Goal: Find specific page/section: Find specific page/section

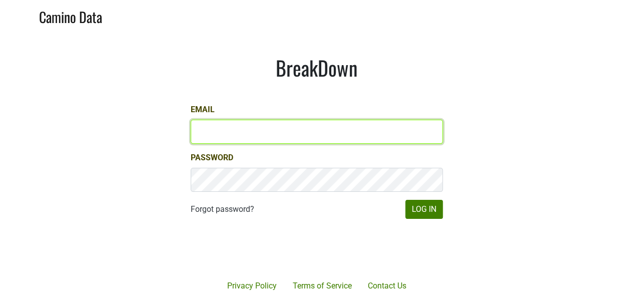
click at [258, 130] on input "Email" at bounding box center [317, 132] width 252 height 24
type input "[EMAIL_ADDRESS][DOMAIN_NAME]"
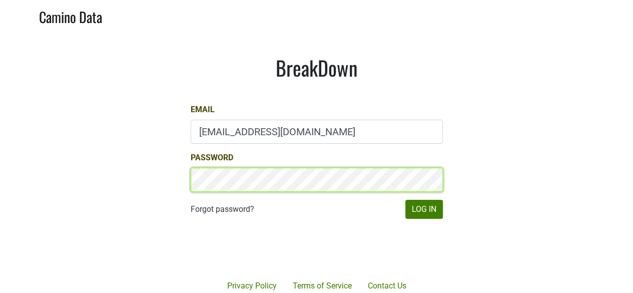
click at [405, 200] on button "Log In" at bounding box center [424, 209] width 38 height 19
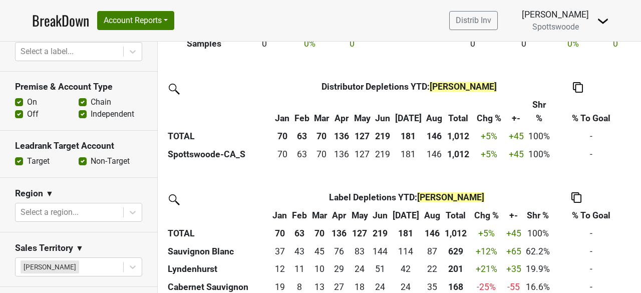
scroll to position [439, 0]
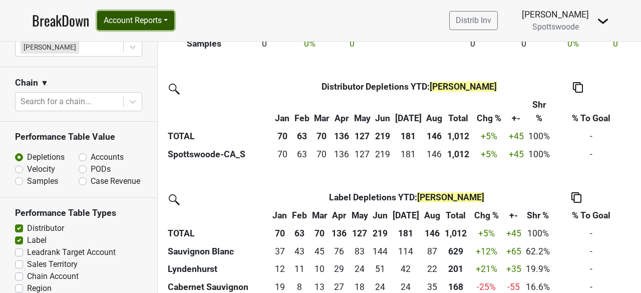
click at [161, 23] on button "Account Reports" at bounding box center [135, 20] width 77 height 19
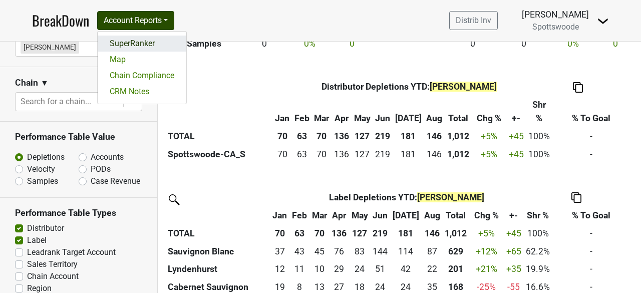
click at [145, 43] on link "SuperRanker" at bounding box center [142, 44] width 89 height 16
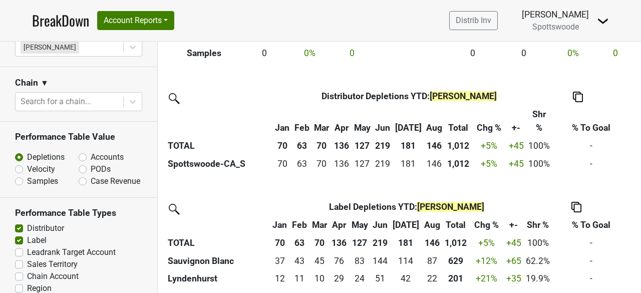
scroll to position [263, 0]
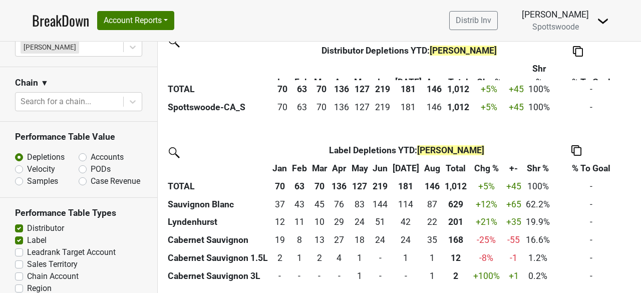
click at [228, 214] on th "Lyndenhurst" at bounding box center [217, 222] width 105 height 18
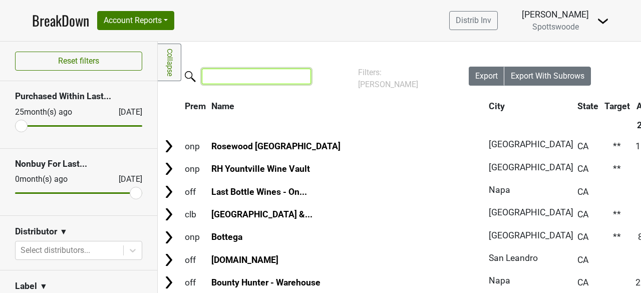
click at [239, 75] on input "search" at bounding box center [256, 77] width 109 height 16
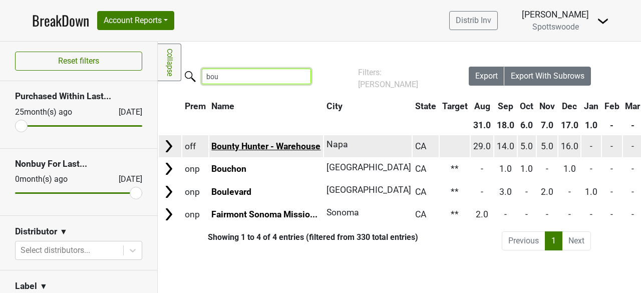
type input "bou"
click at [237, 141] on link "Bounty Hunter - Warehouse" at bounding box center [265, 146] width 109 height 10
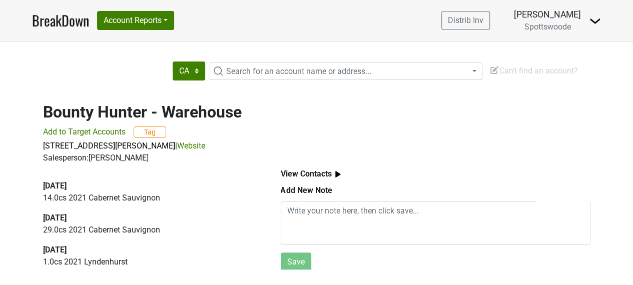
scroll to position [186, 0]
